Goal: Information Seeking & Learning: Check status

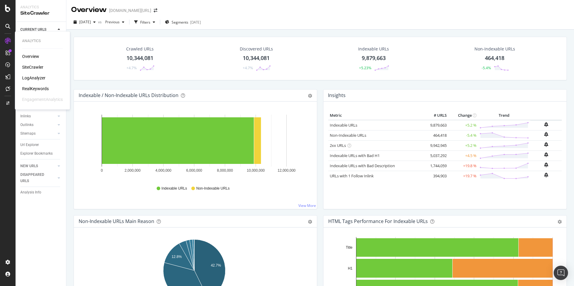
click at [40, 76] on div "LogAnalyzer" at bounding box center [33, 78] width 23 height 6
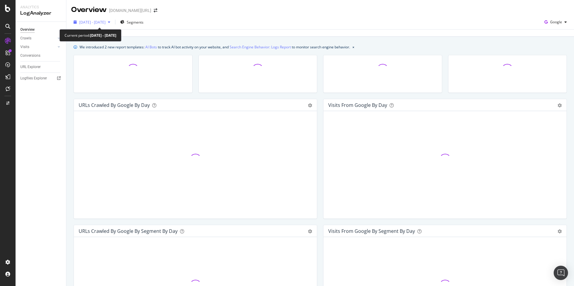
click at [100, 23] on span "[DATE] - [DATE]" at bounding box center [92, 22] width 26 height 5
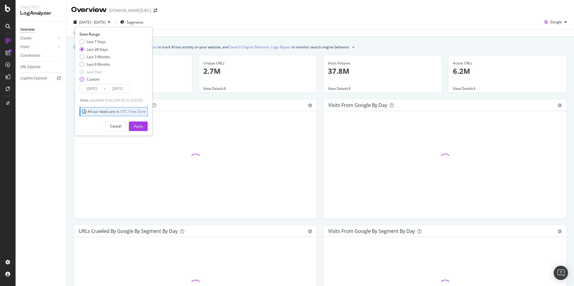
click at [88, 80] on div "Custom" at bounding box center [93, 79] width 13 height 5
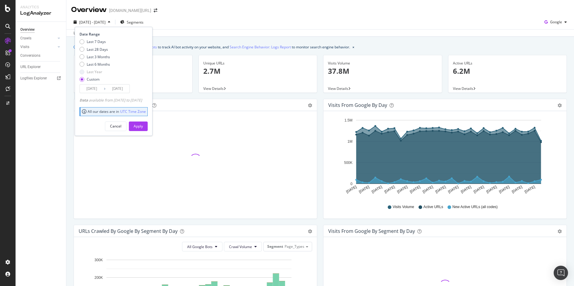
click at [94, 87] on input "[DATE]" at bounding box center [92, 89] width 24 height 8
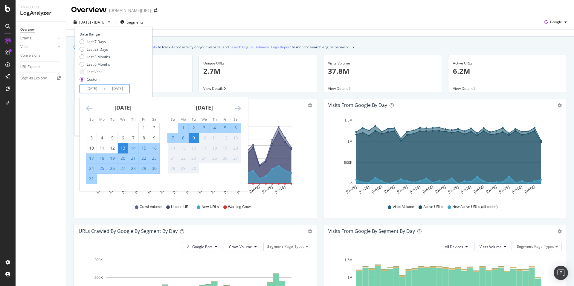
click at [224, 26] on div "[DATE] - [DATE] Segments Date Range Last 7 Days Last 28 Days Last 3 Months Last…" at bounding box center [320, 23] width 508 height 12
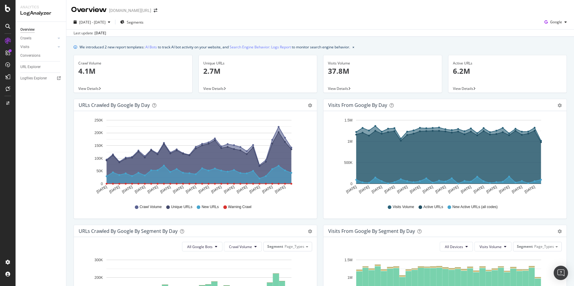
click at [224, 26] on div "[DATE] - [DATE] Segments Google" at bounding box center [320, 23] width 508 height 12
click at [106, 22] on span "[DATE] - [DATE]" at bounding box center [92, 22] width 26 height 5
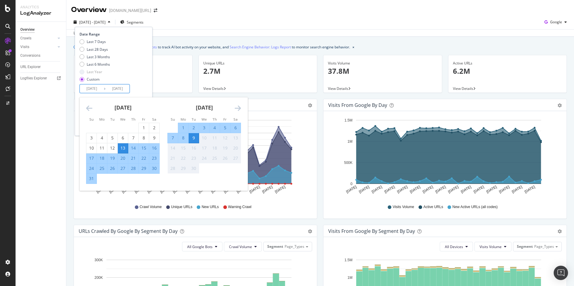
click at [102, 90] on input "[DATE]" at bounding box center [92, 89] width 24 height 8
click at [194, 141] on div "9" at bounding box center [194, 138] width 10 height 6
type input "[DATE]"
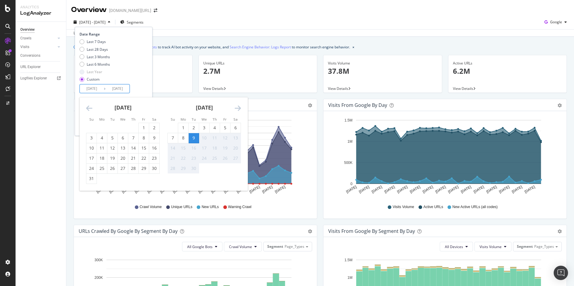
click at [195, 140] on div "9" at bounding box center [194, 138] width 10 height 6
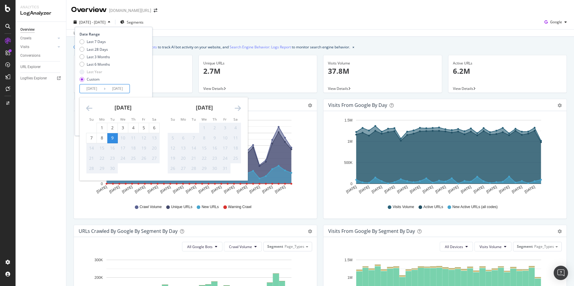
click at [96, 85] on input "[DATE]" at bounding box center [92, 89] width 24 height 8
drag, startPoint x: 230, startPoint y: 40, endPoint x: 237, endPoint y: 37, distance: 7.0
click at [230, 40] on div "We introduced 2 new report templates: AI Bots to track AI bot activity on your …" at bounding box center [320, 268] width 508 height 462
